Goal: Task Accomplishment & Management: Manage account settings

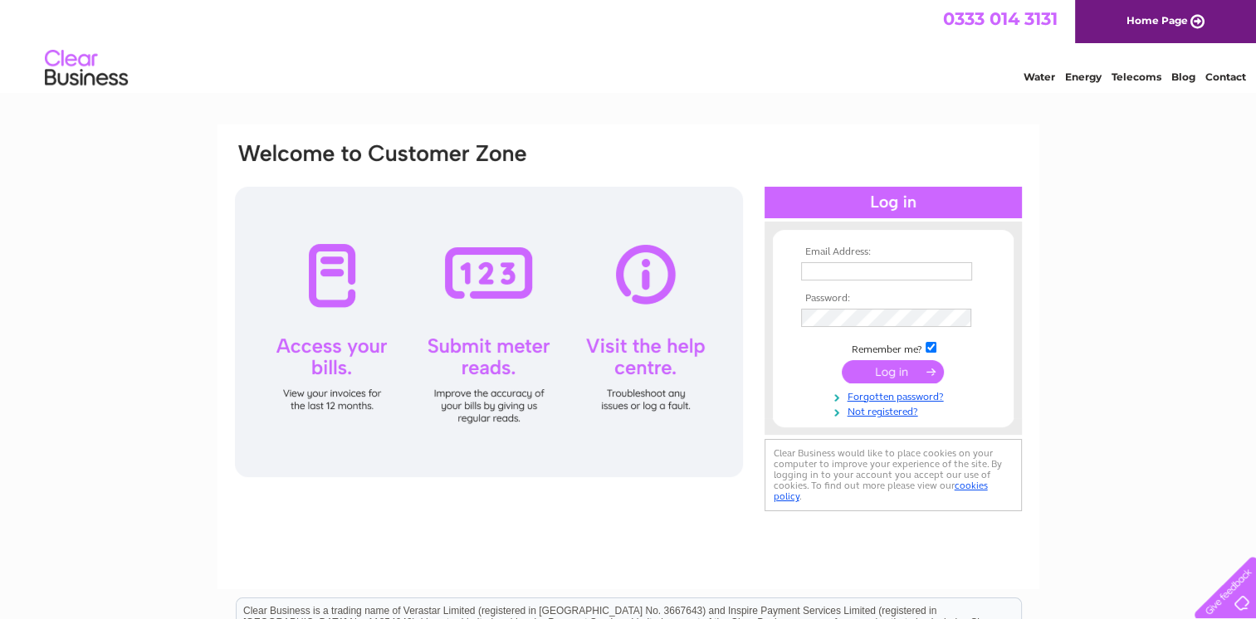
type input "accounts@warringtonchainltd.co.uk"
click at [896, 372] on input "submit" at bounding box center [893, 371] width 102 height 23
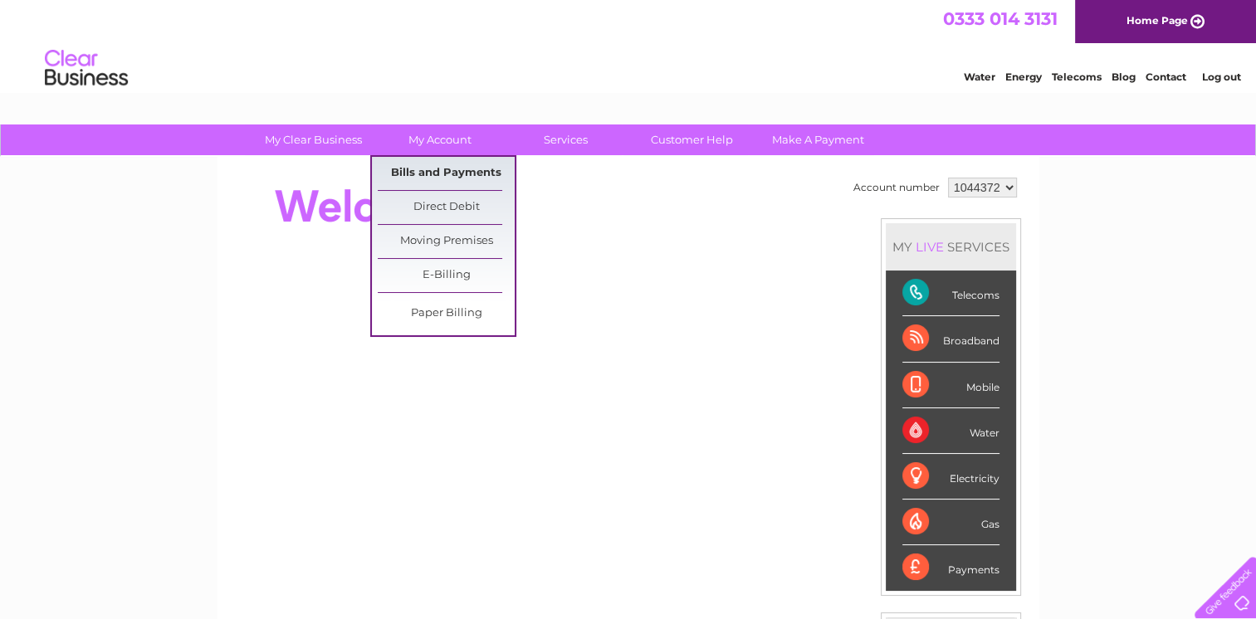
click at [430, 168] on link "Bills and Payments" at bounding box center [446, 173] width 137 height 33
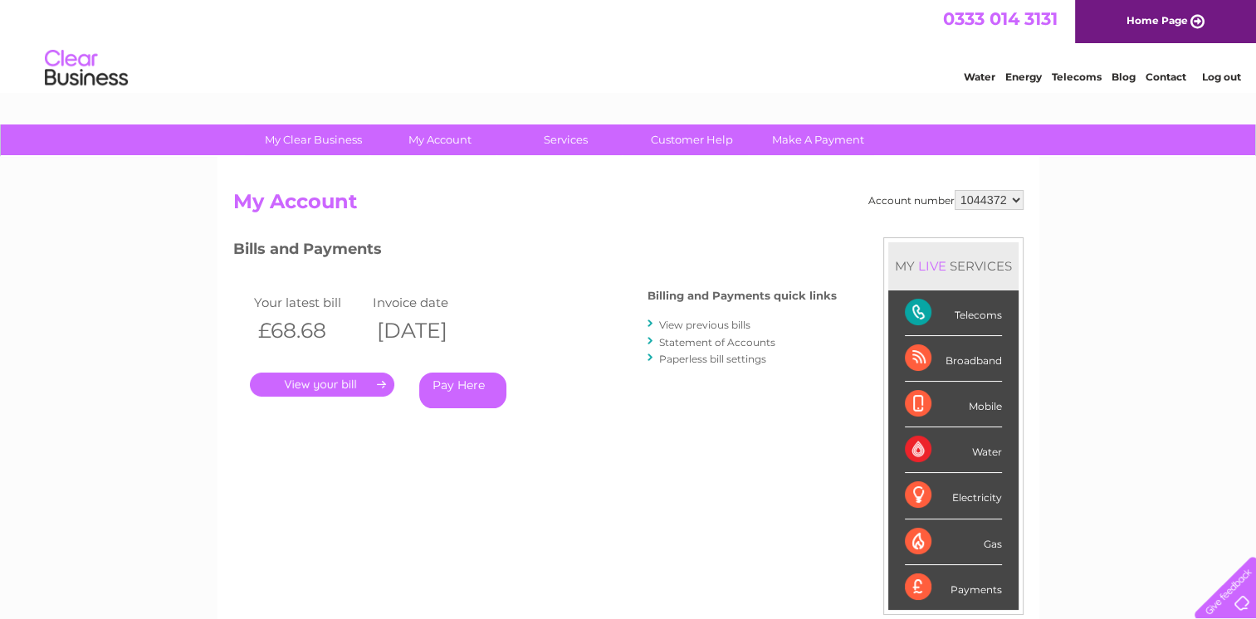
click at [322, 380] on link "." at bounding box center [322, 385] width 144 height 24
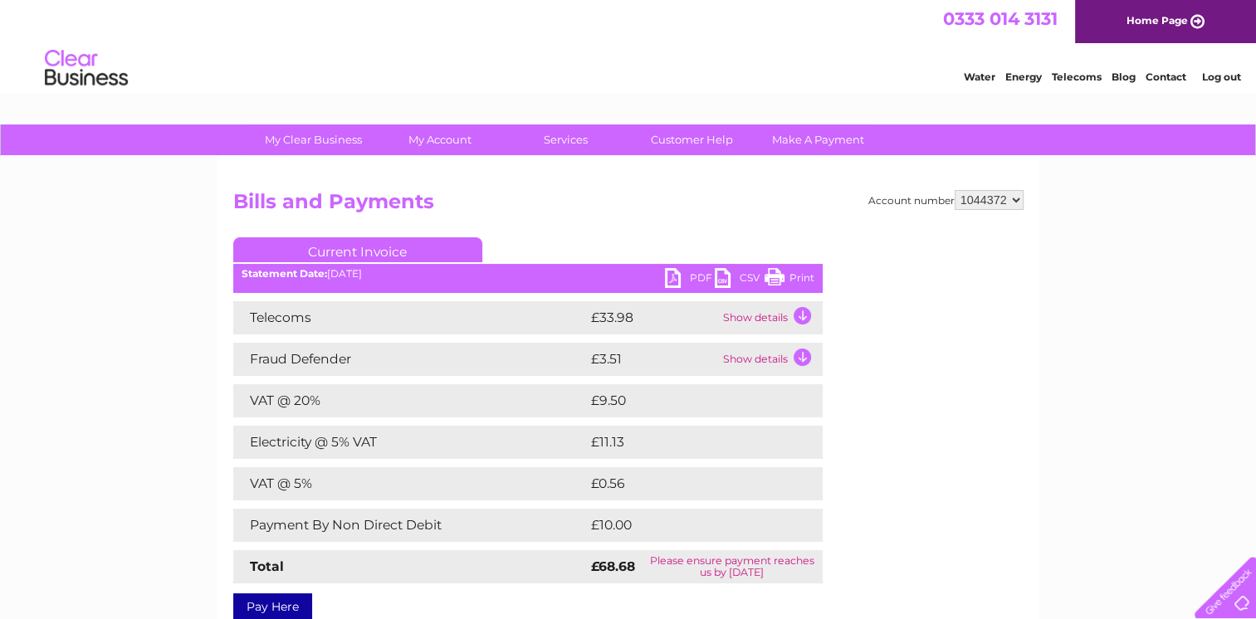
click at [681, 275] on link "PDF" at bounding box center [690, 280] width 50 height 24
click at [1164, 78] on link "Contact" at bounding box center [1165, 77] width 41 height 12
